Goal: Information Seeking & Learning: Learn about a topic

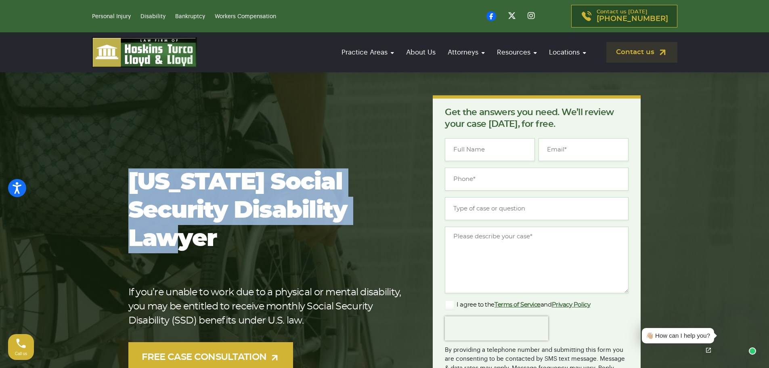
drag, startPoint x: 131, startPoint y: 191, endPoint x: 340, endPoint y: 220, distance: 210.4
click at [340, 220] on h1 "[US_STATE] Social Security Disability Lawyer" at bounding box center [267, 210] width 279 height 85
click at [280, 223] on h1 "[US_STATE] Social Security Disability Lawyer" at bounding box center [267, 210] width 279 height 85
